Goal: Task Accomplishment & Management: Use online tool/utility

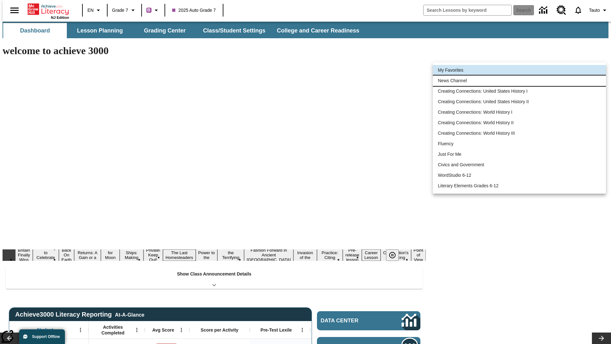
click at [519, 81] on li "News Channel" at bounding box center [519, 80] width 173 height 11
type input "120"
